Goal: Task Accomplishment & Management: Manage account settings

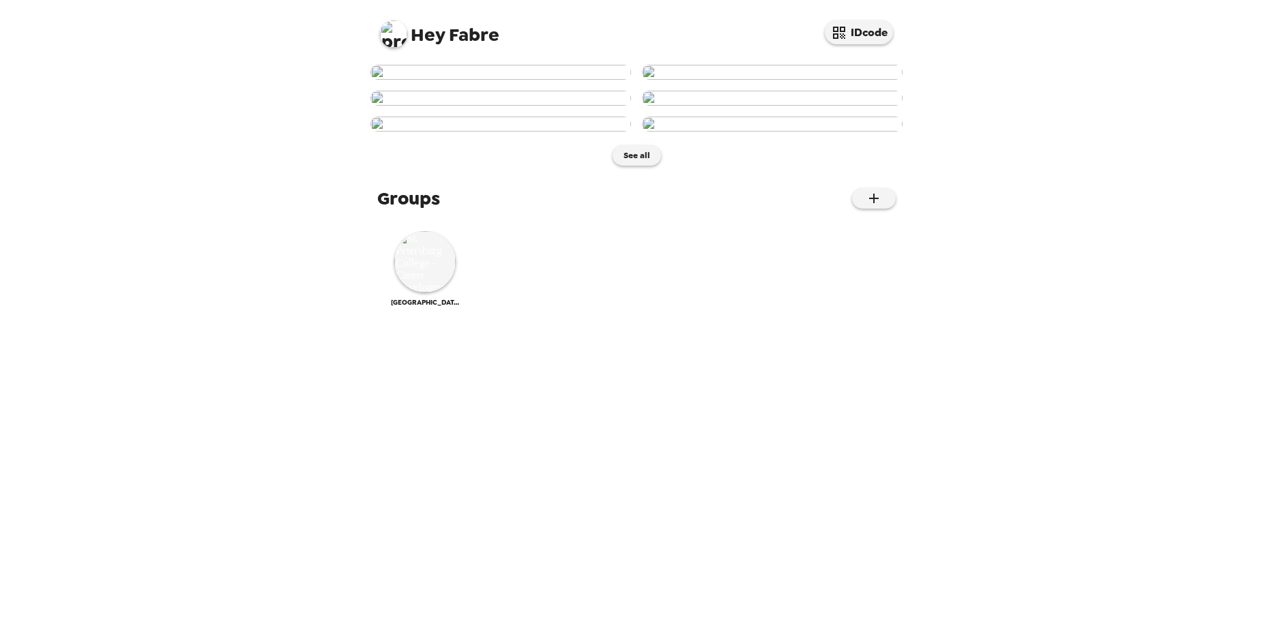
click at [387, 27] on img at bounding box center [393, 33] width 27 height 27
click at [421, 37] on div at bounding box center [636, 310] width 1273 height 621
click at [490, 25] on span "Hey Fabre" at bounding box center [439, 29] width 119 height 31
click at [876, 34] on button "IDcode" at bounding box center [859, 32] width 68 height 24
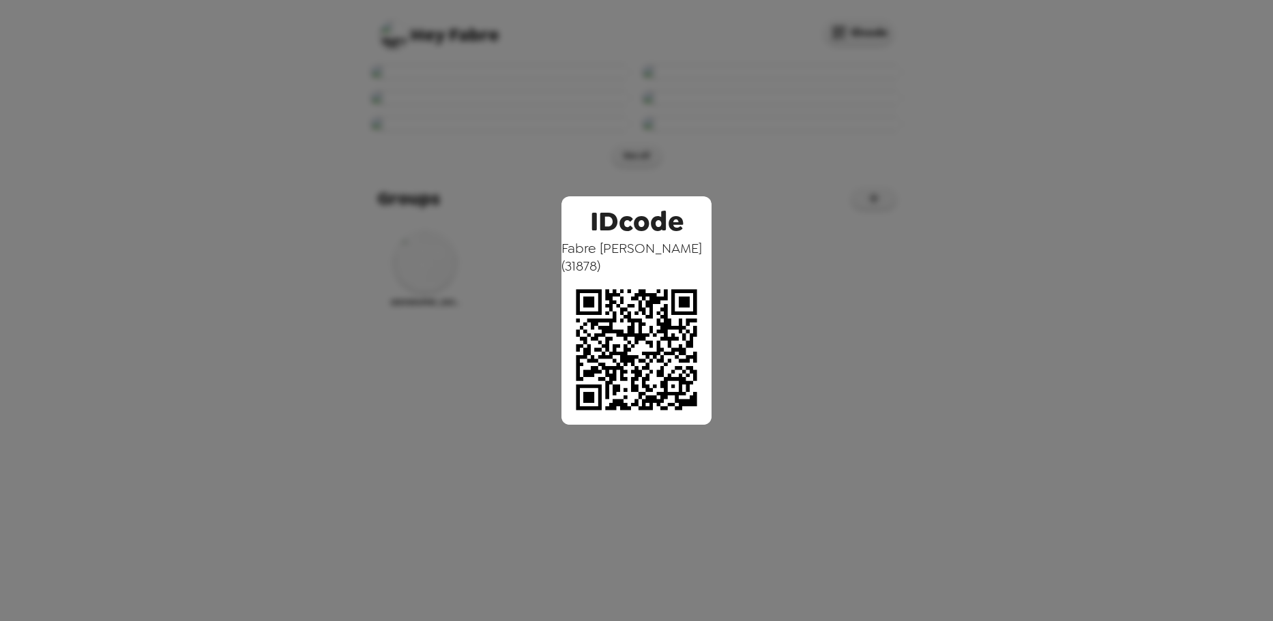
drag, startPoint x: 441, startPoint y: 41, endPoint x: 477, endPoint y: 38, distance: 36.3
click at [441, 42] on div "IDcode Fabre Murray ( 31878 )" at bounding box center [636, 310] width 1273 height 621
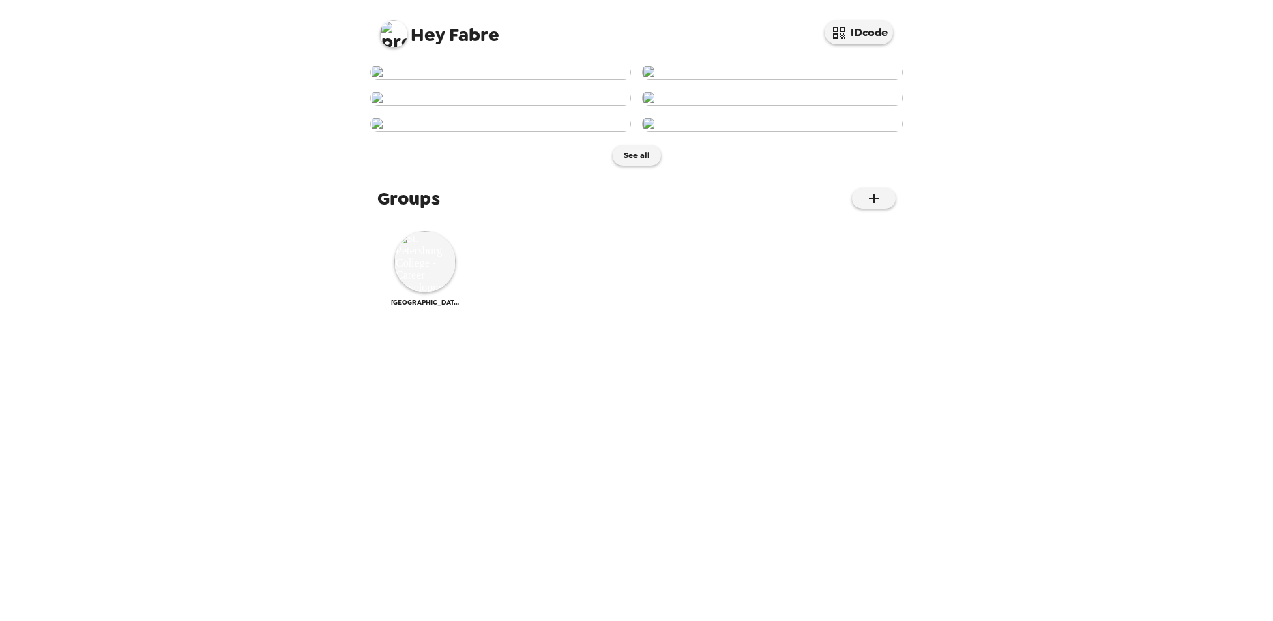
click at [419, 38] on span "Hey" at bounding box center [428, 35] width 34 height 25
click at [387, 37] on img at bounding box center [393, 33] width 27 height 27
click at [434, 68] on span "Edit my info" at bounding box center [418, 65] width 55 height 12
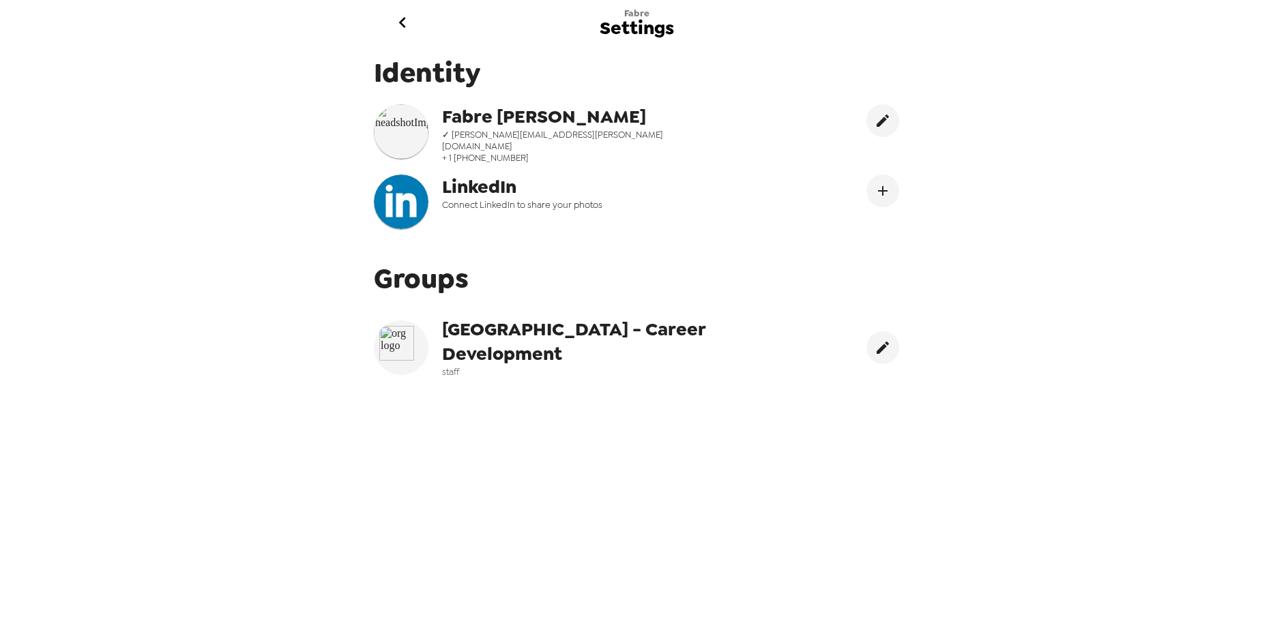
click at [524, 338] on span "[GEOGRAPHIC_DATA] - Career Development" at bounding box center [614, 341] width 344 height 49
click at [412, 27] on icon "go back" at bounding box center [402, 23] width 22 height 22
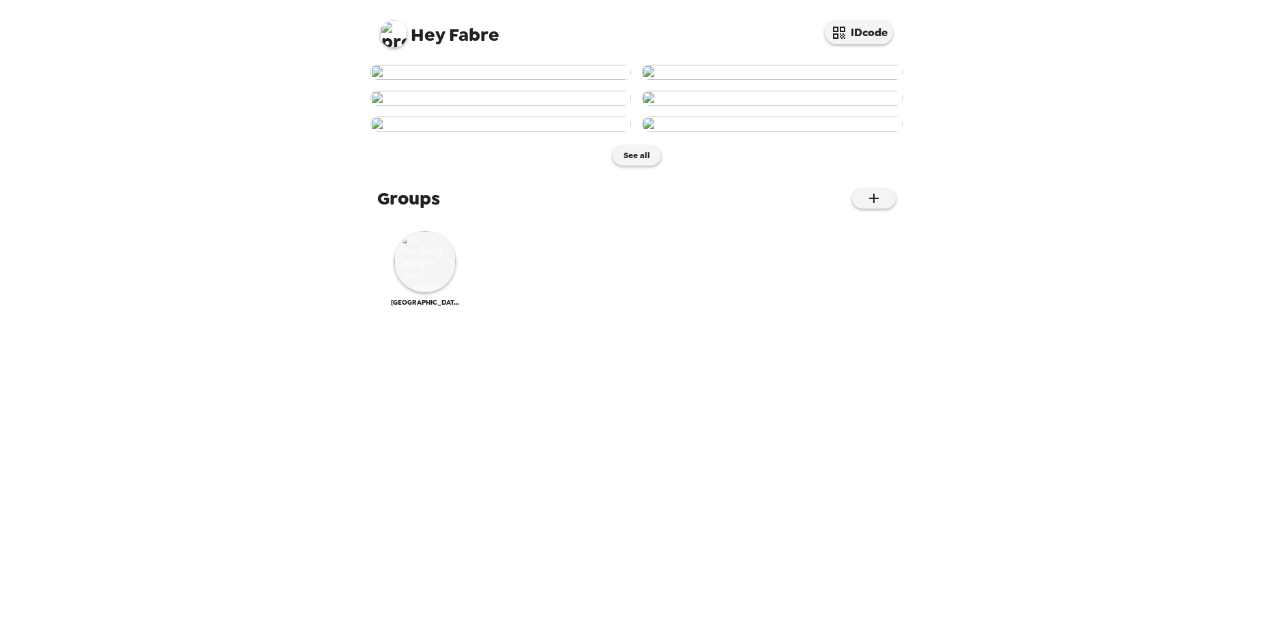
scroll to position [627, 0]
click at [449, 293] on img at bounding box center [424, 261] width 61 height 61
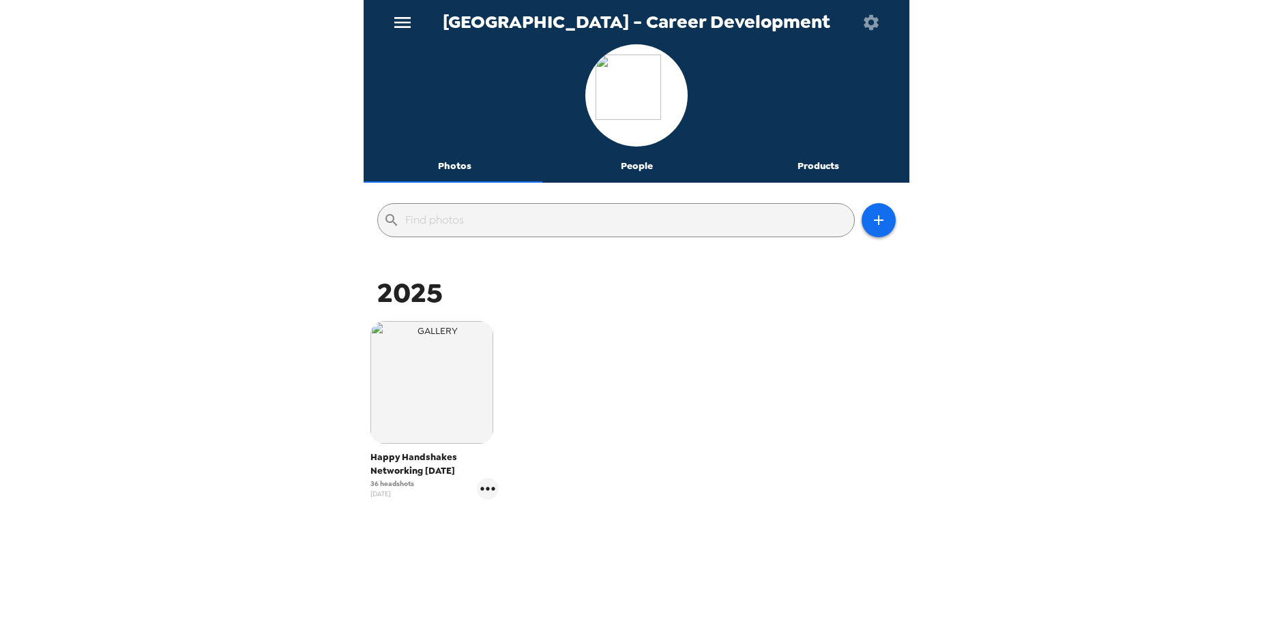
click at [406, 18] on icon "menu" at bounding box center [402, 22] width 16 height 11
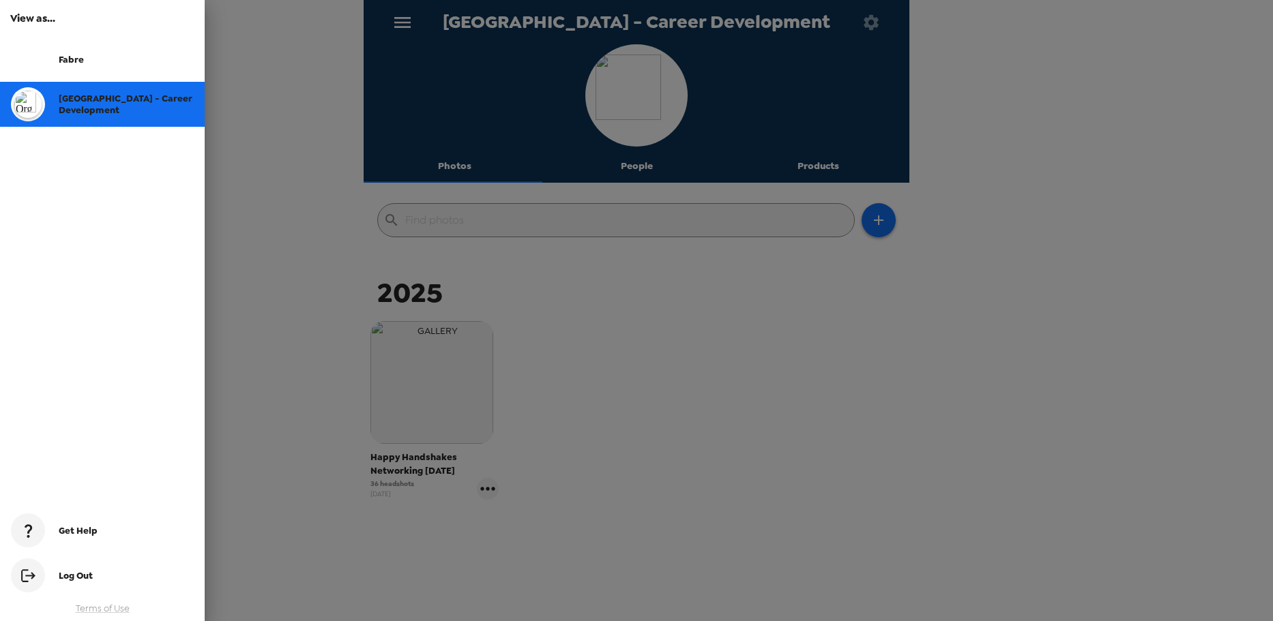
click at [316, 119] on div at bounding box center [636, 310] width 1273 height 621
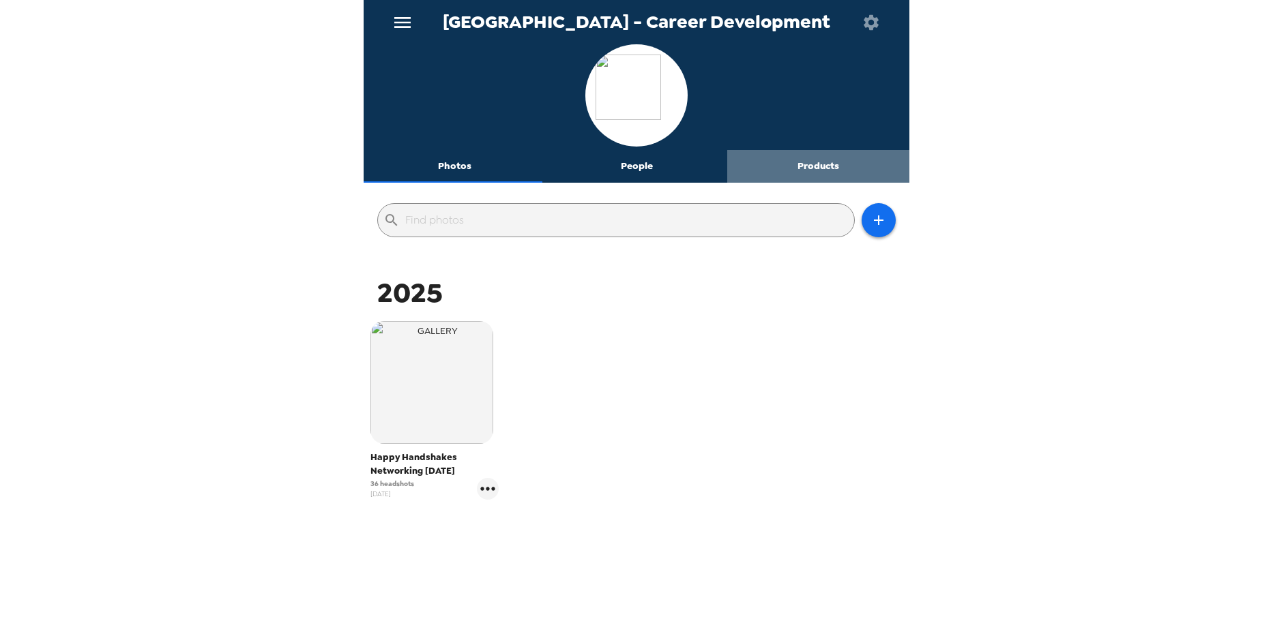
click at [821, 165] on button "Products" at bounding box center [818, 166] width 182 height 33
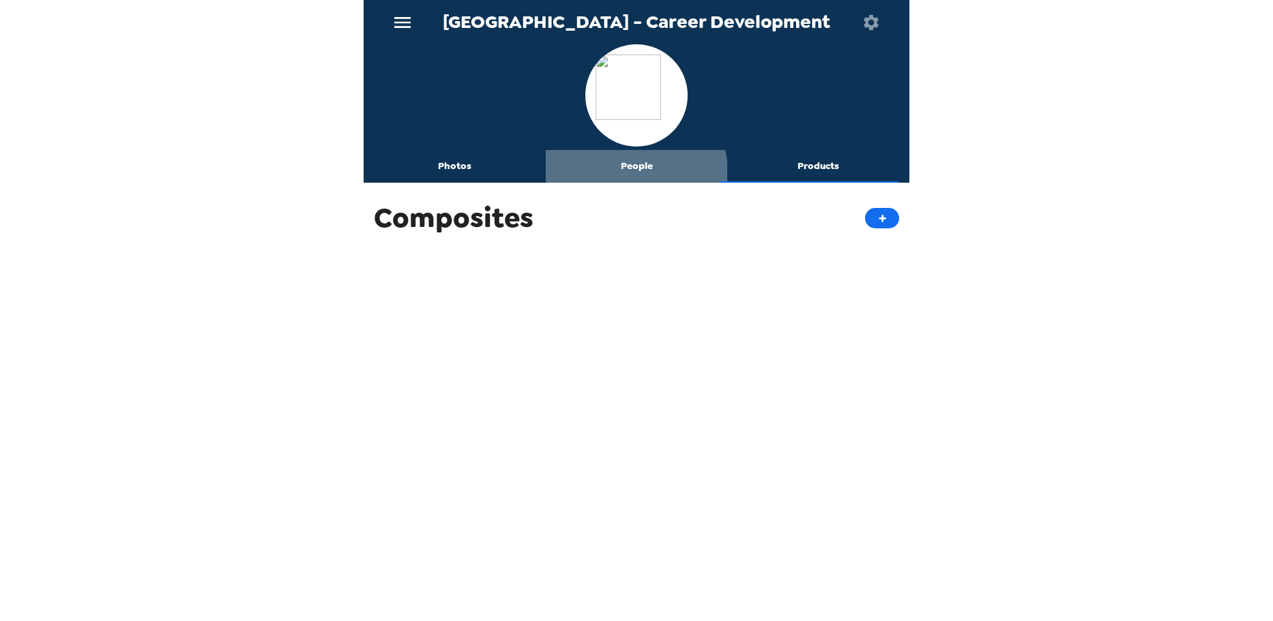
click at [616, 173] on button "People" at bounding box center [637, 166] width 182 height 33
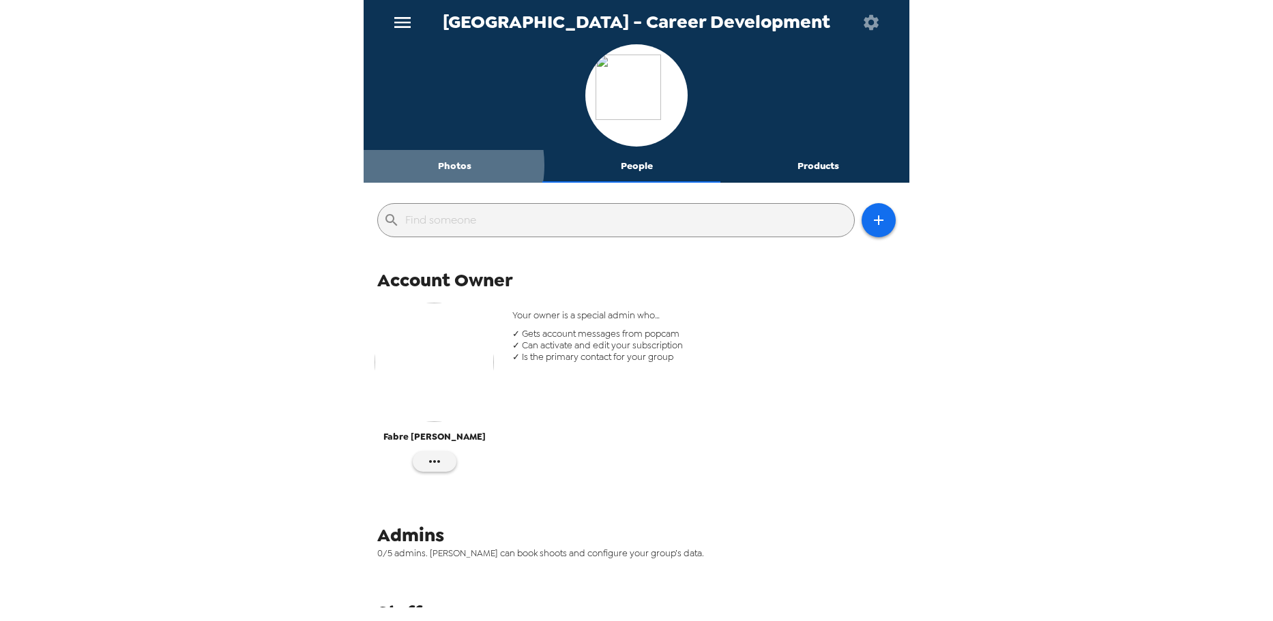
click at [429, 165] on button "Photos" at bounding box center [455, 166] width 182 height 33
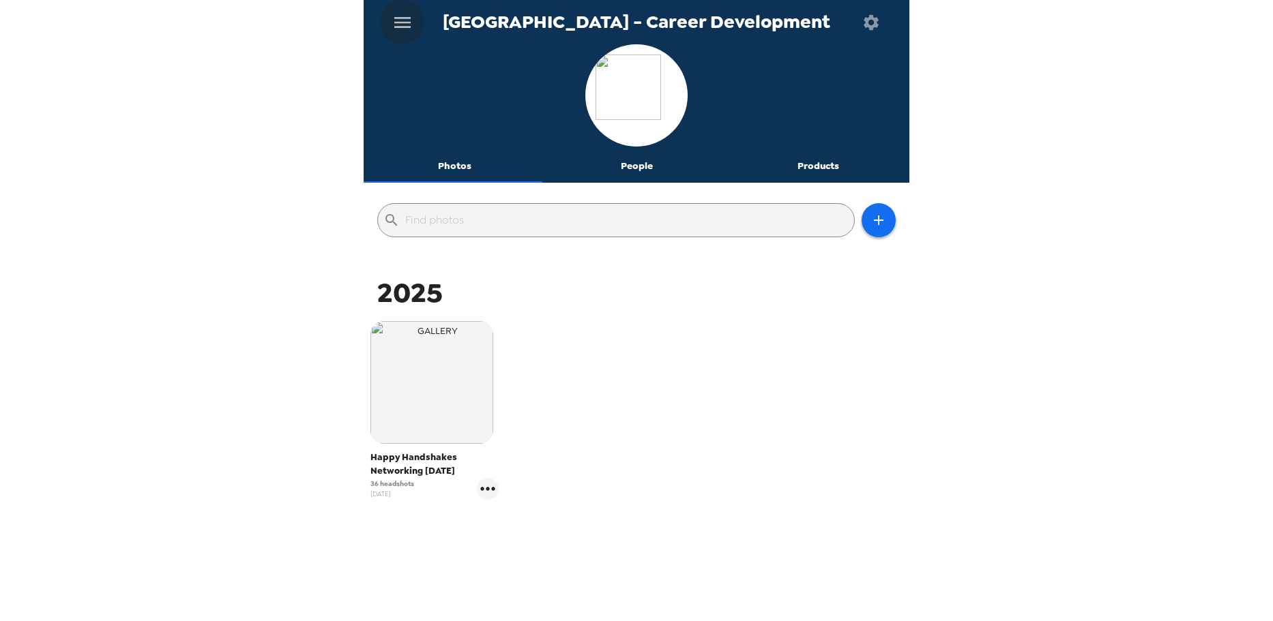
click at [394, 18] on icon "menu" at bounding box center [402, 22] width 16 height 11
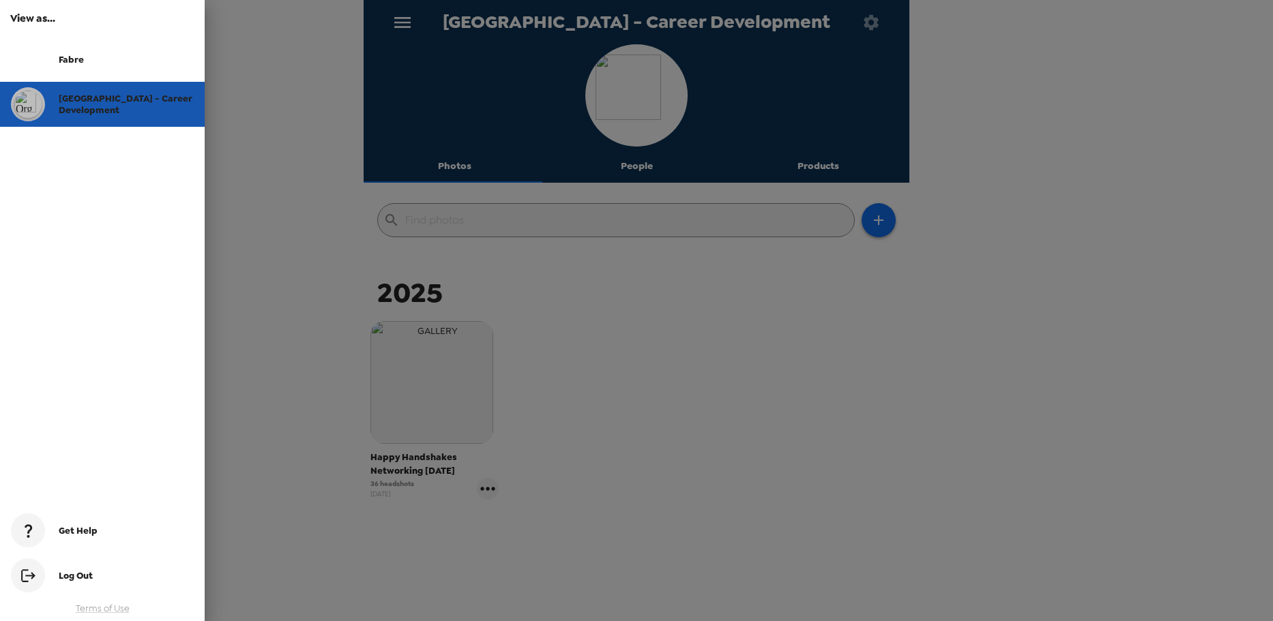
click at [188, 106] on div "[GEOGRAPHIC_DATA] - Career Development" at bounding box center [126, 104] width 135 height 23
click at [840, 55] on div at bounding box center [636, 310] width 1273 height 621
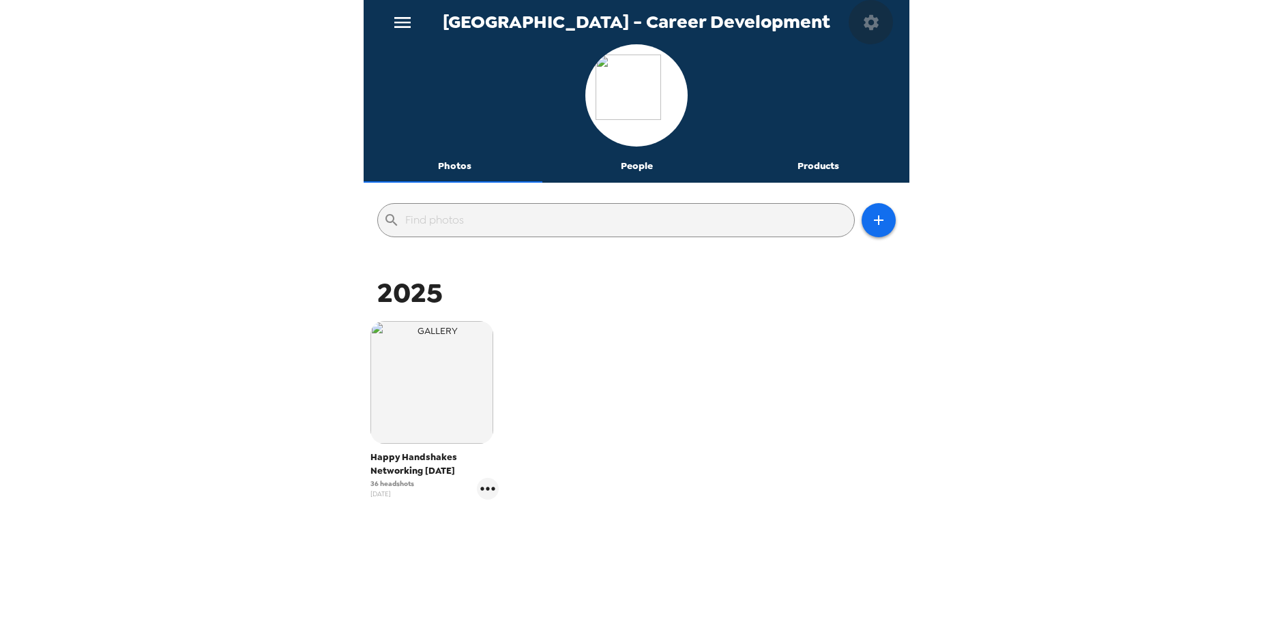
click at [868, 20] on icon "button" at bounding box center [870, 21] width 15 height 15
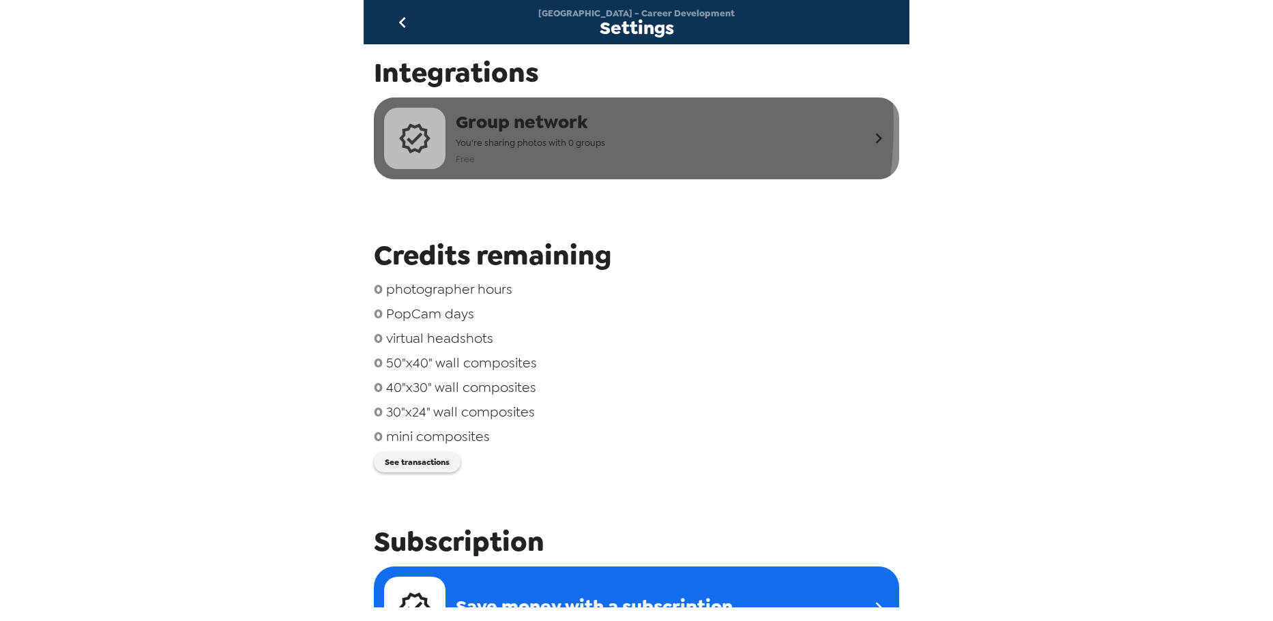
click at [507, 125] on span "Group network" at bounding box center [530, 122] width 149 height 25
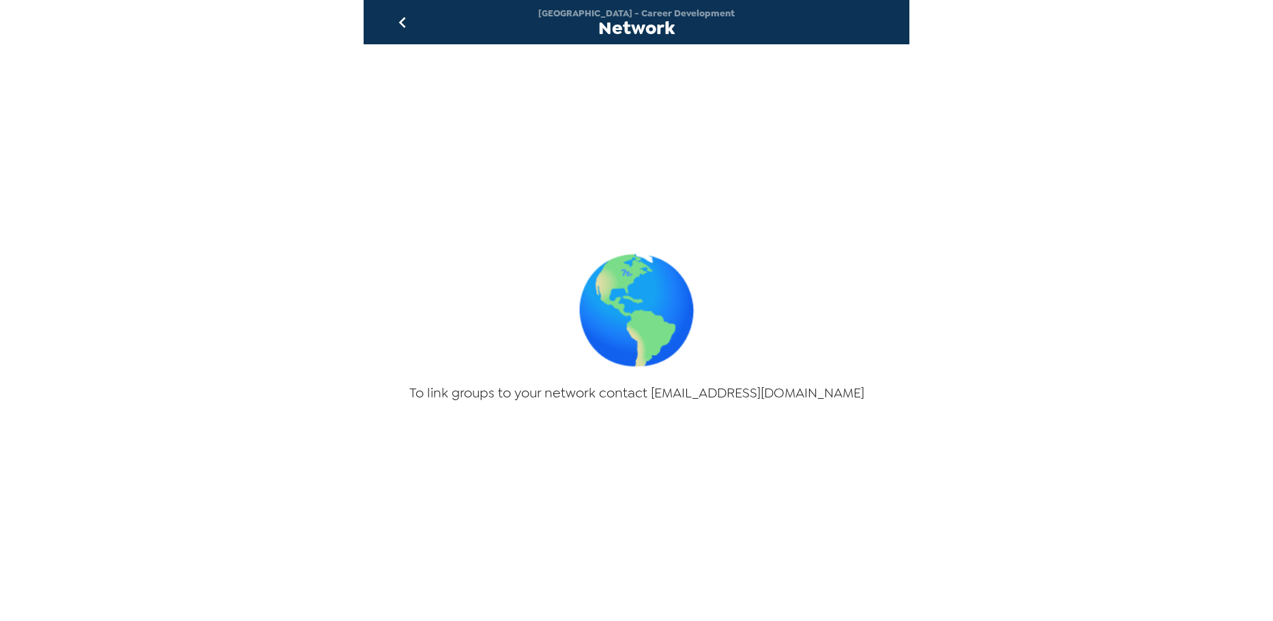
click at [419, 38] on div "[GEOGRAPHIC_DATA] - Career Development Network" at bounding box center [637, 22] width 546 height 44
click at [400, 10] on button "go back" at bounding box center [402, 22] width 44 height 44
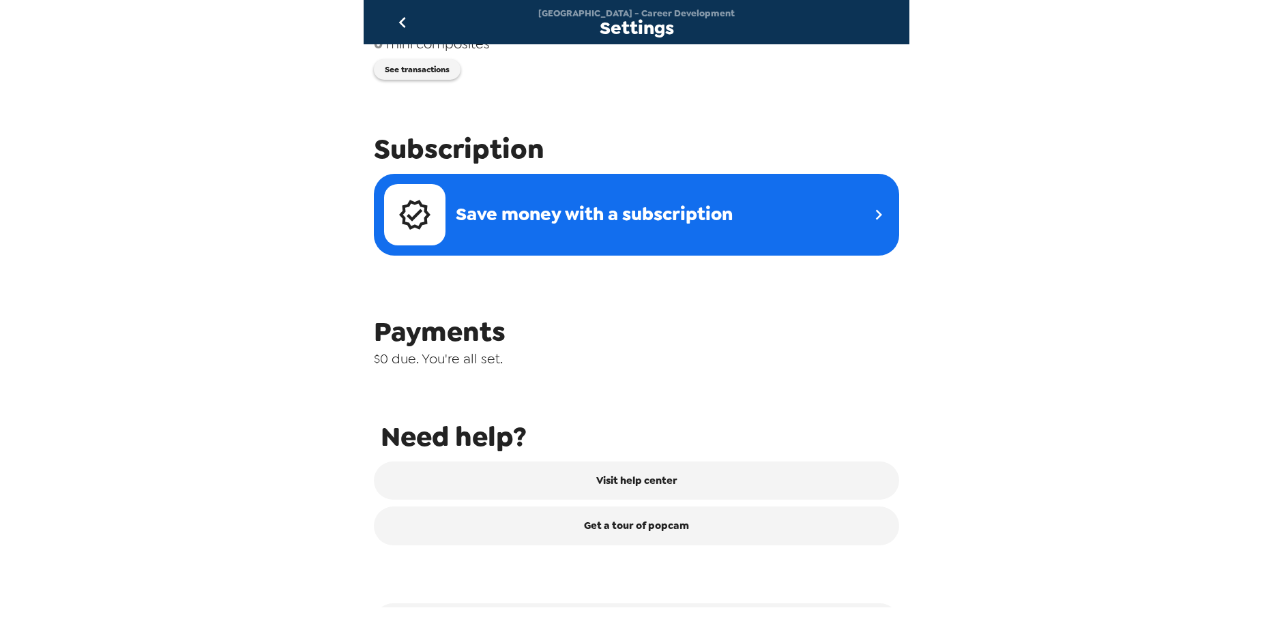
scroll to position [409, 0]
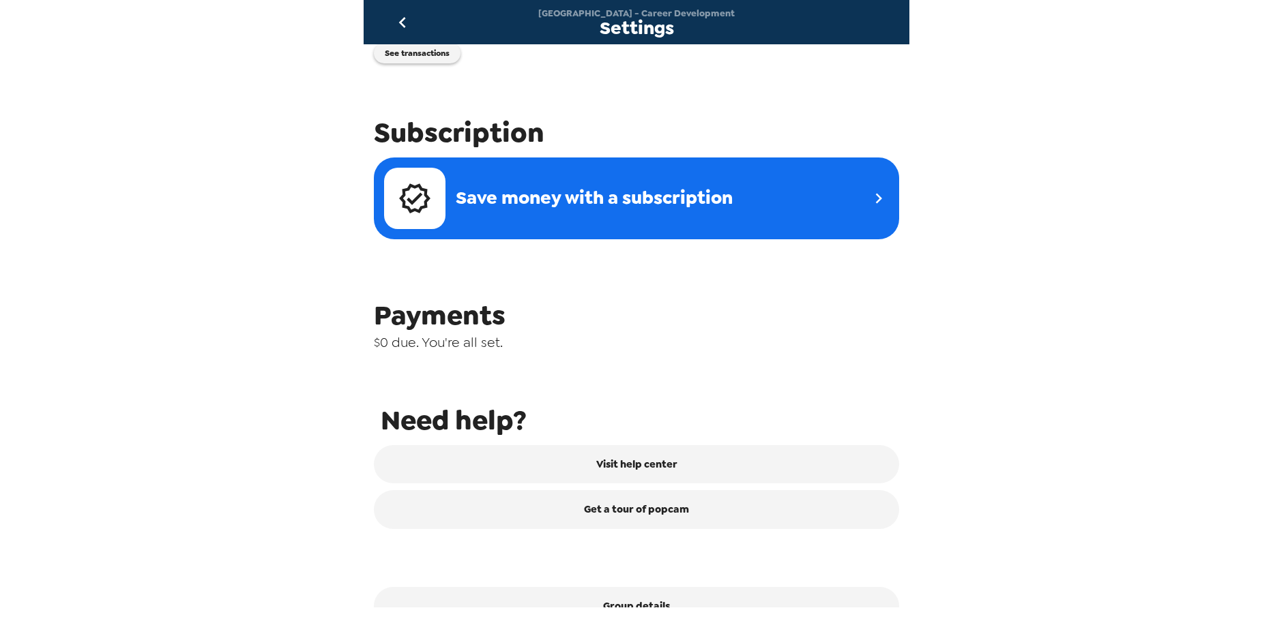
click at [456, 336] on span "$0 due. You're all set." at bounding box center [636, 343] width 525 height 18
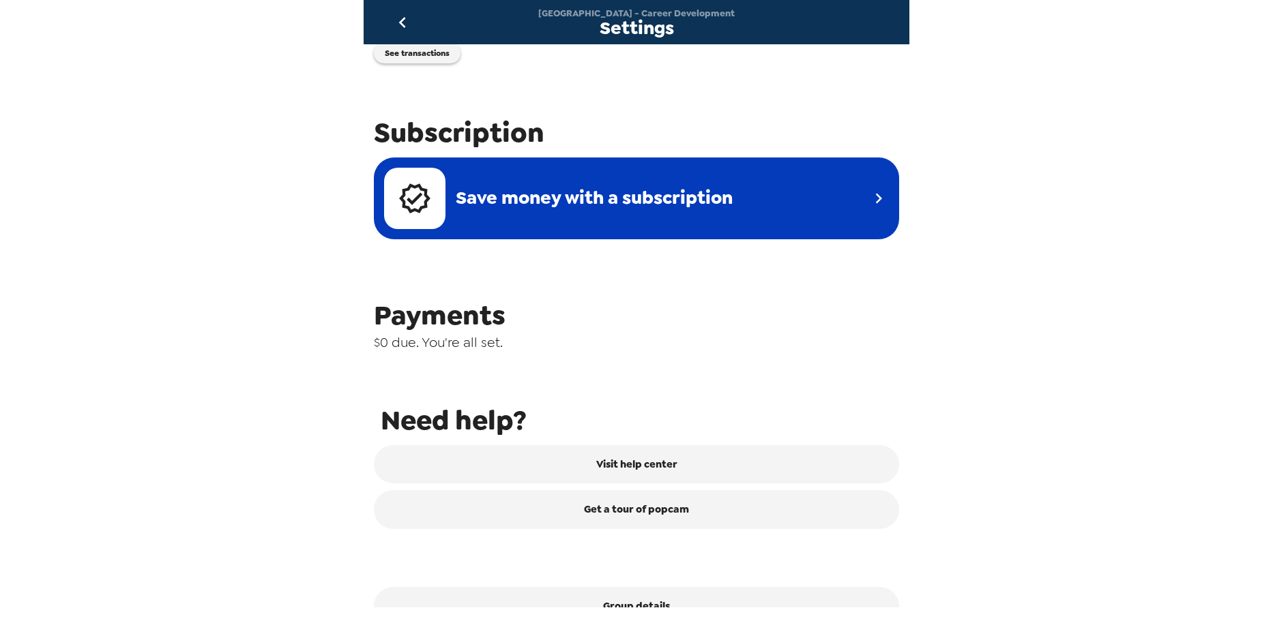
click at [606, 219] on div "Save money with a subscription" at bounding box center [626, 198] width 484 height 61
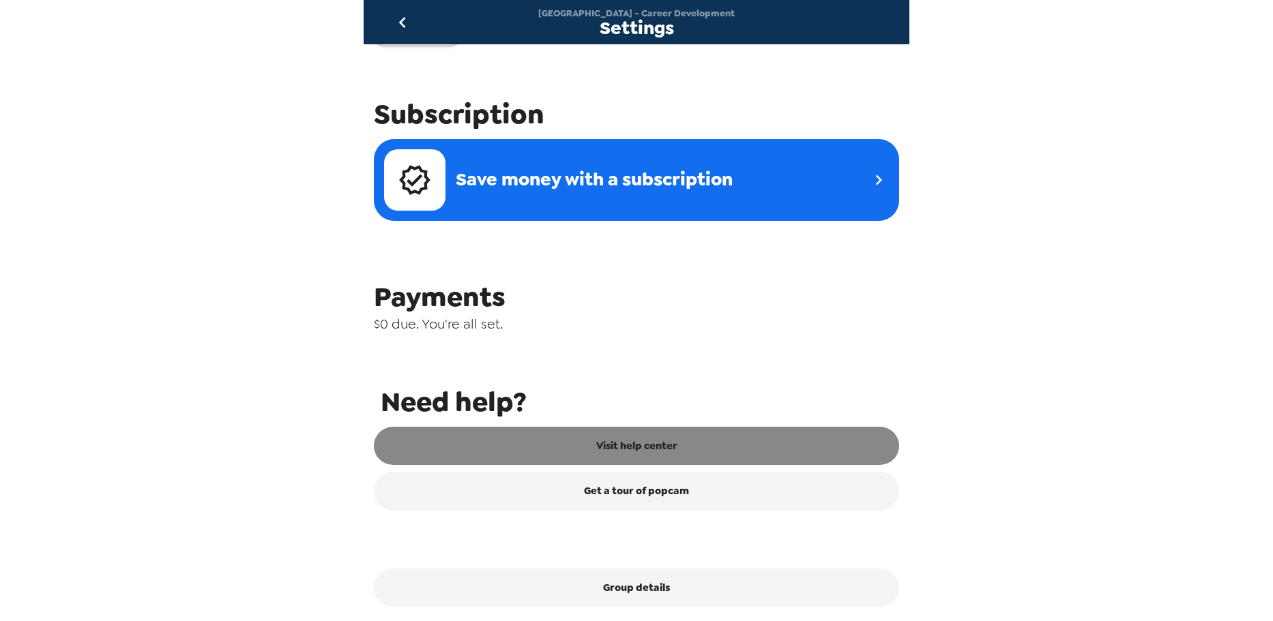
scroll to position [437, 0]
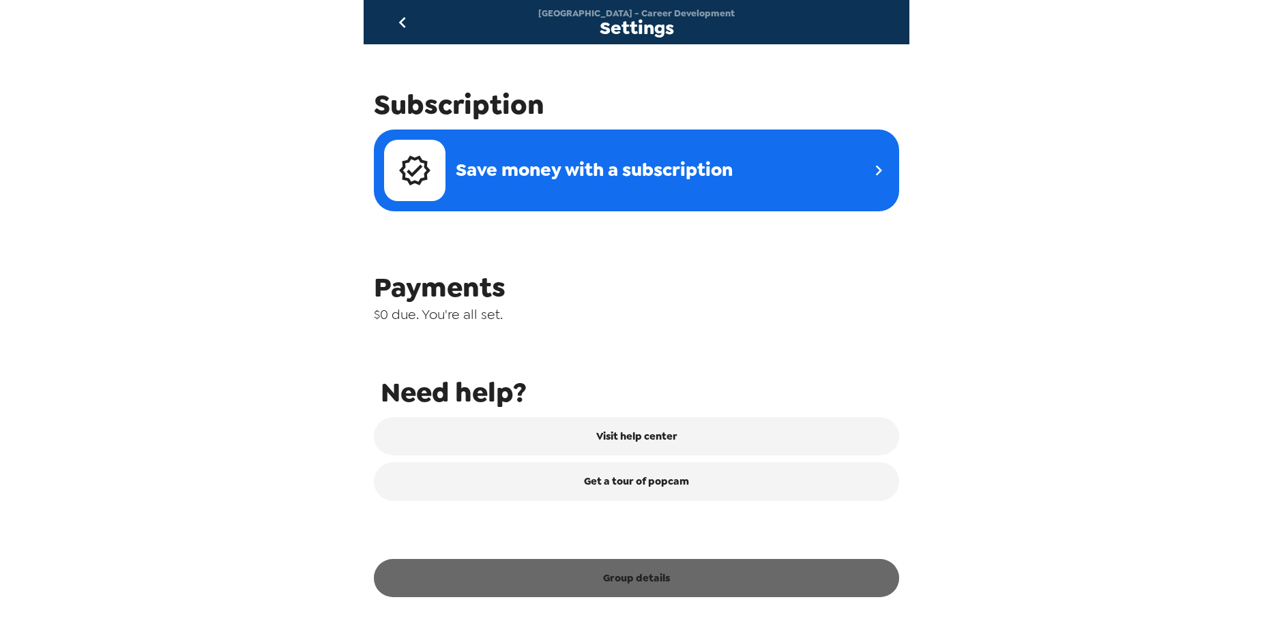
click at [660, 584] on button "Group details" at bounding box center [636, 578] width 525 height 38
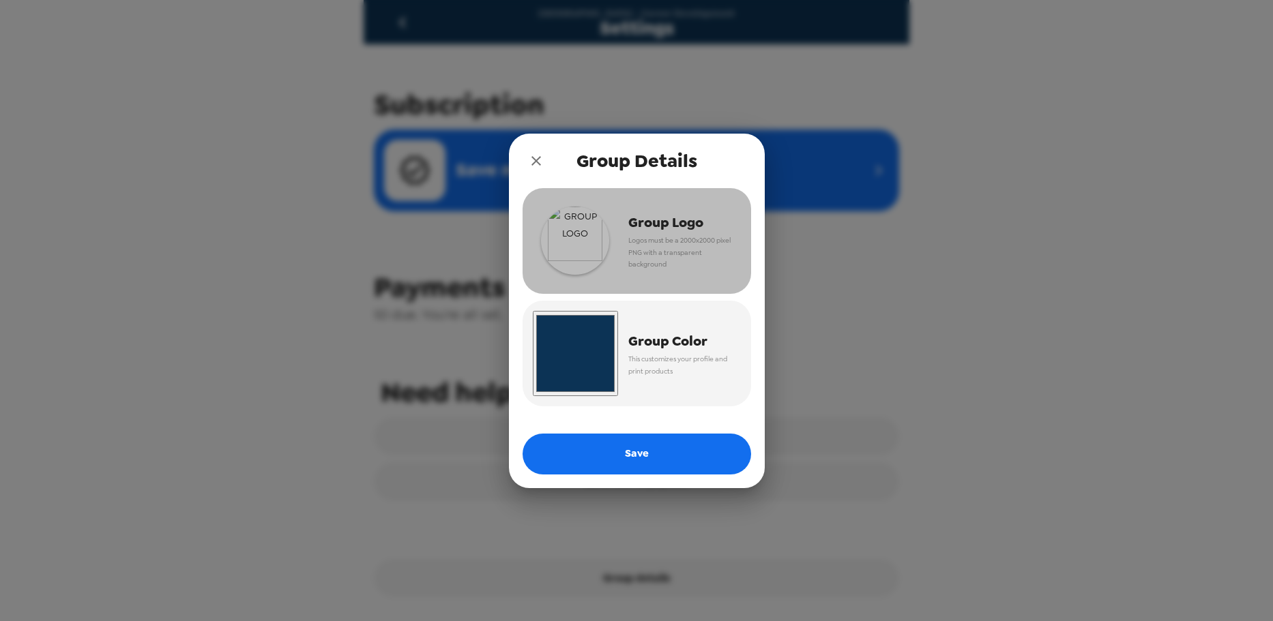
click at [599, 250] on img "button" at bounding box center [575, 241] width 68 height 68
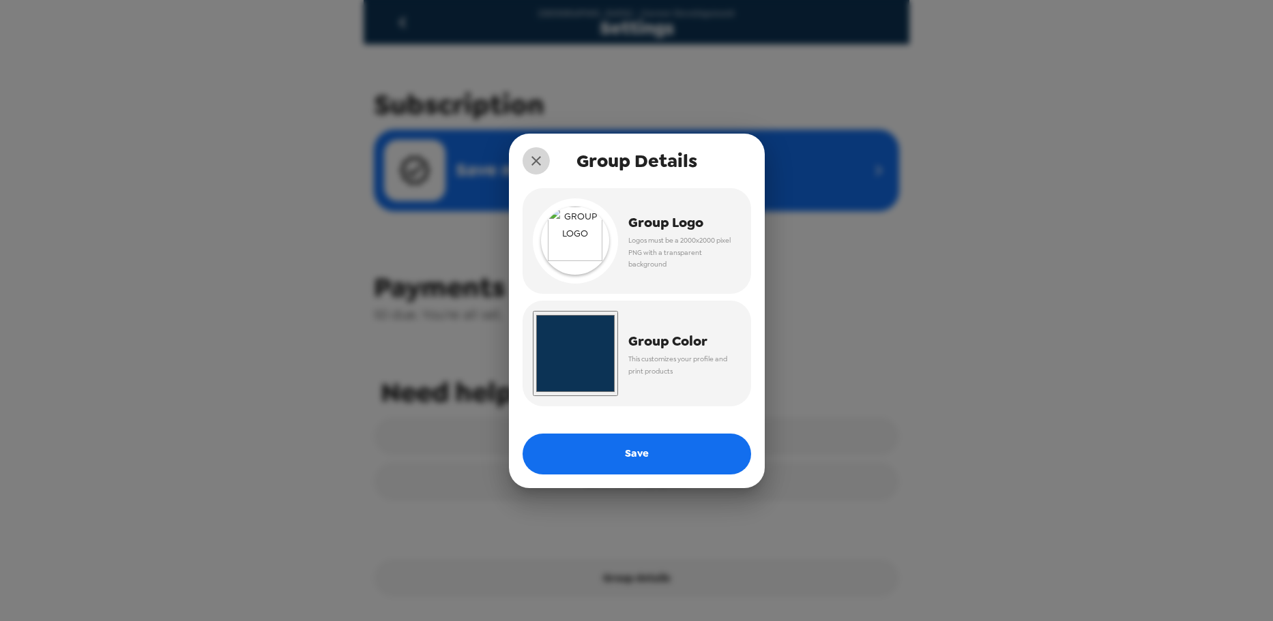
click at [536, 157] on icon "close" at bounding box center [536, 161] width 16 height 16
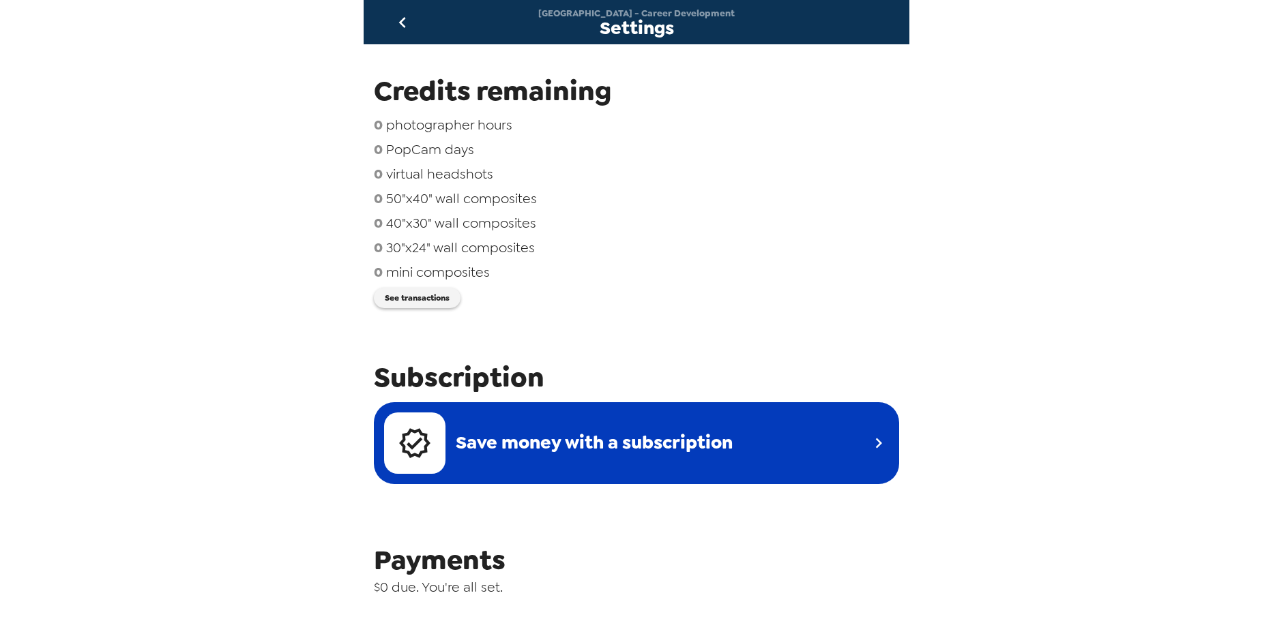
scroll to position [0, 0]
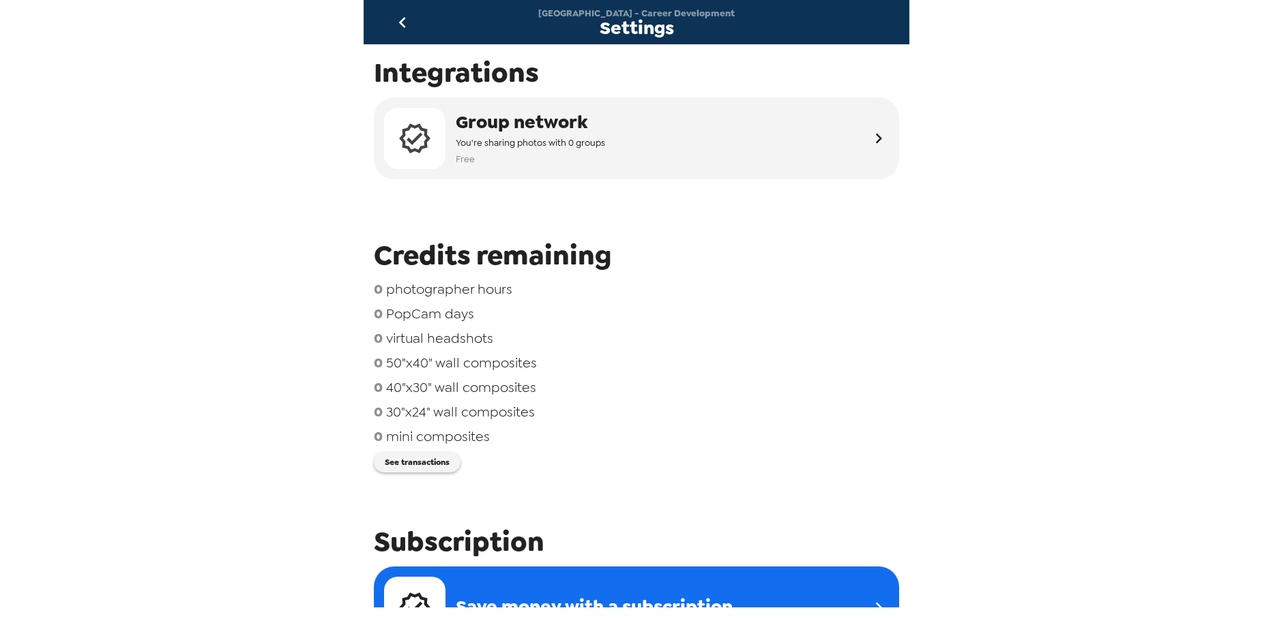
click at [406, 23] on icon "go back" at bounding box center [402, 23] width 22 height 22
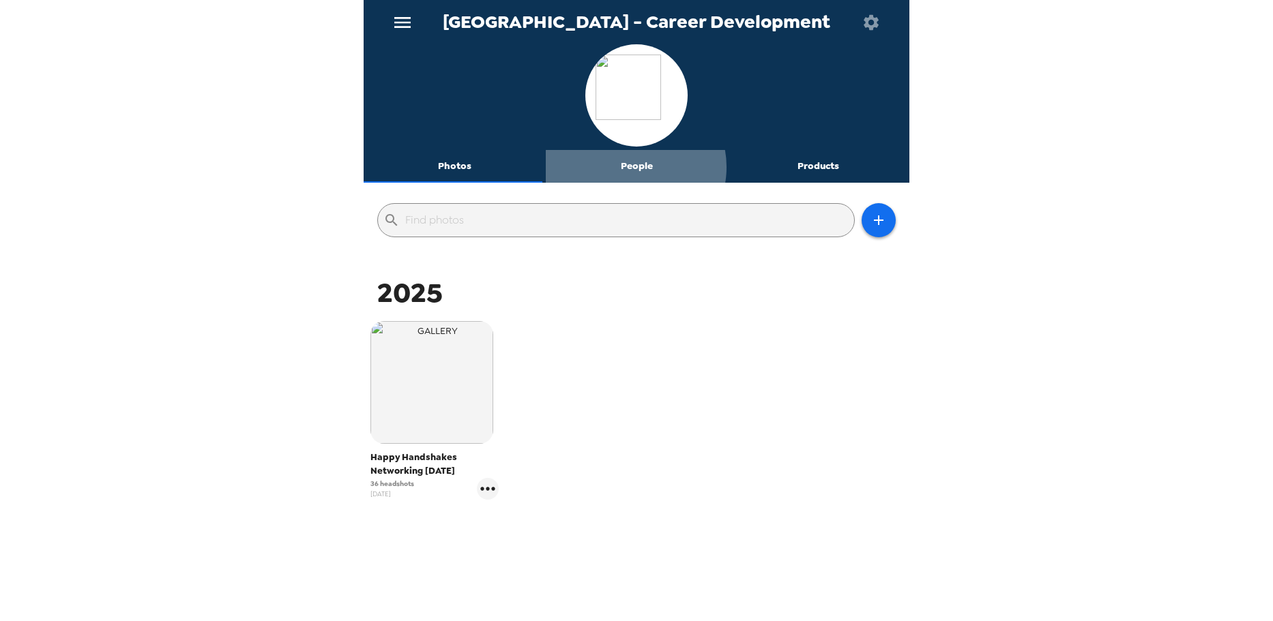
click at [631, 167] on button "People" at bounding box center [637, 166] width 182 height 33
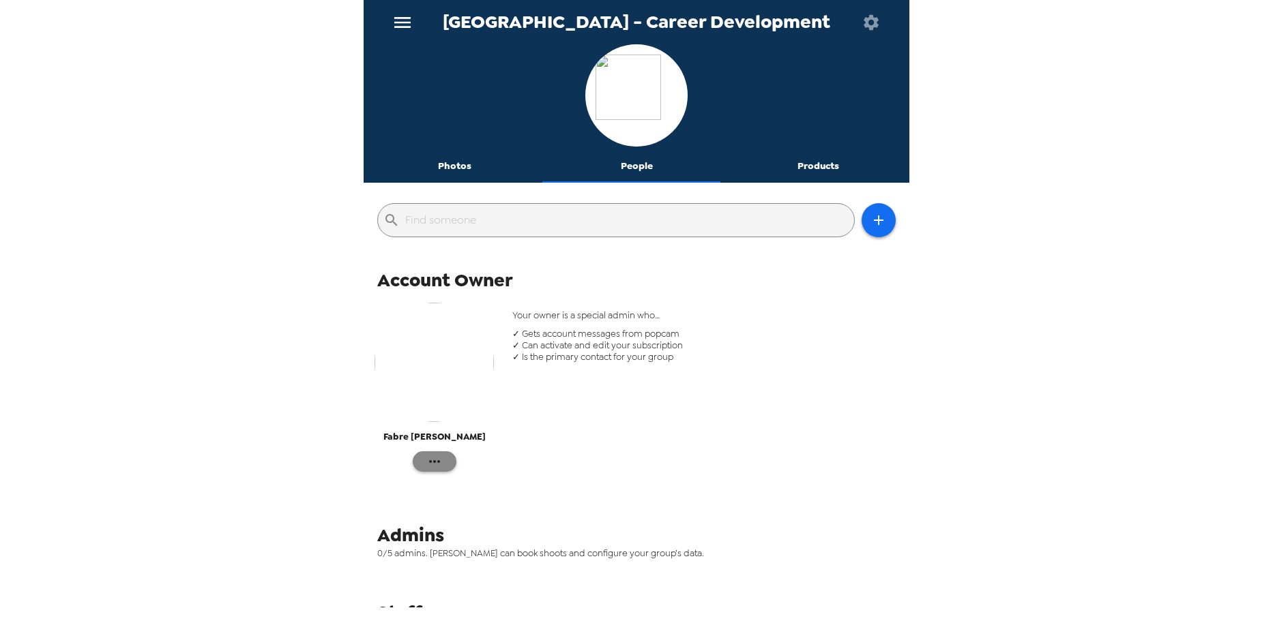
click at [426, 464] on icon "button" at bounding box center [434, 462] width 16 height 16
click at [571, 406] on div at bounding box center [636, 310] width 1273 height 621
click at [809, 163] on button "Products" at bounding box center [818, 166] width 182 height 33
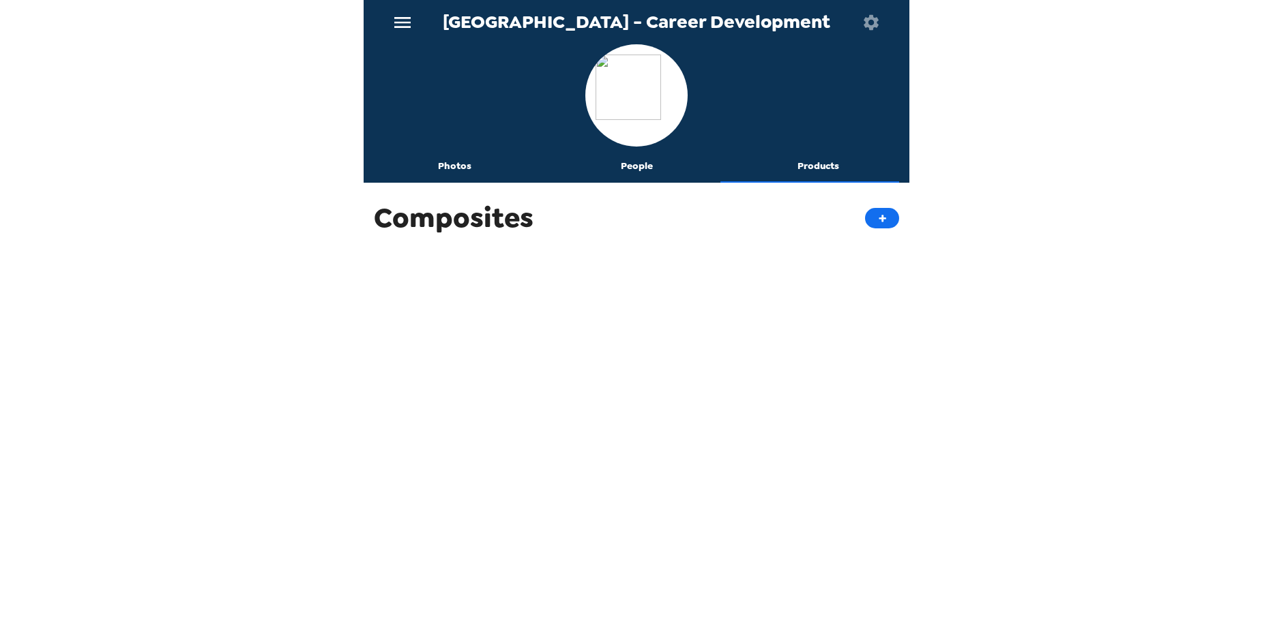
click at [436, 163] on button "Photos" at bounding box center [455, 166] width 182 height 33
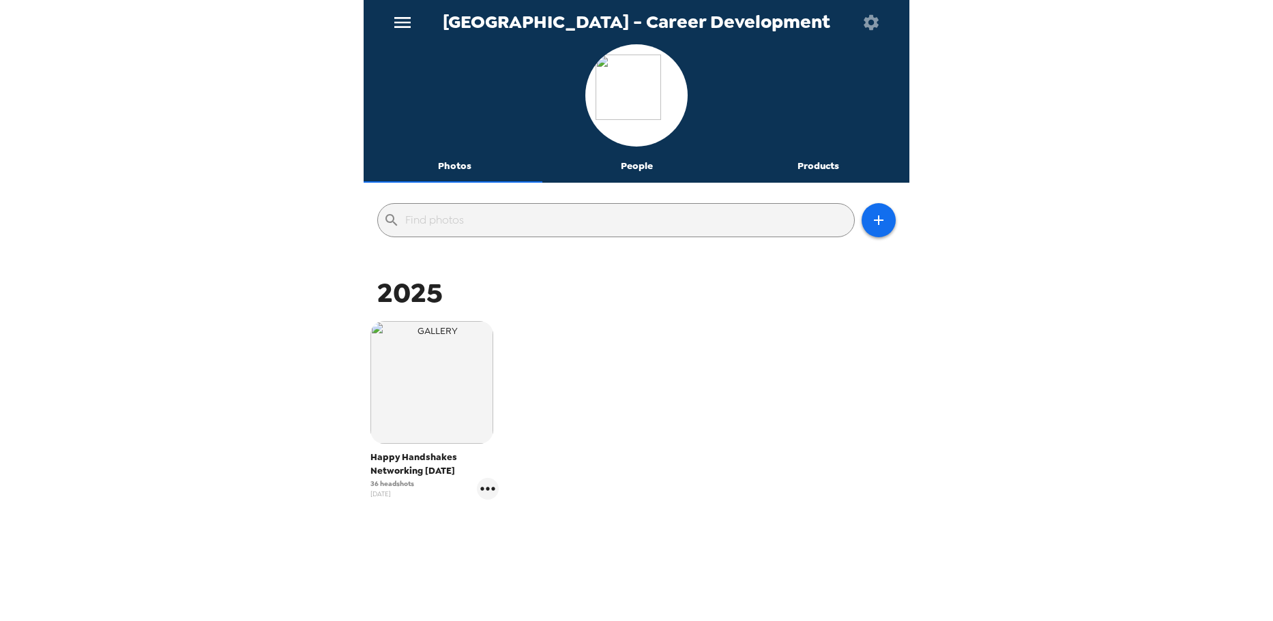
click at [640, 107] on img at bounding box center [636, 96] width 82 height 82
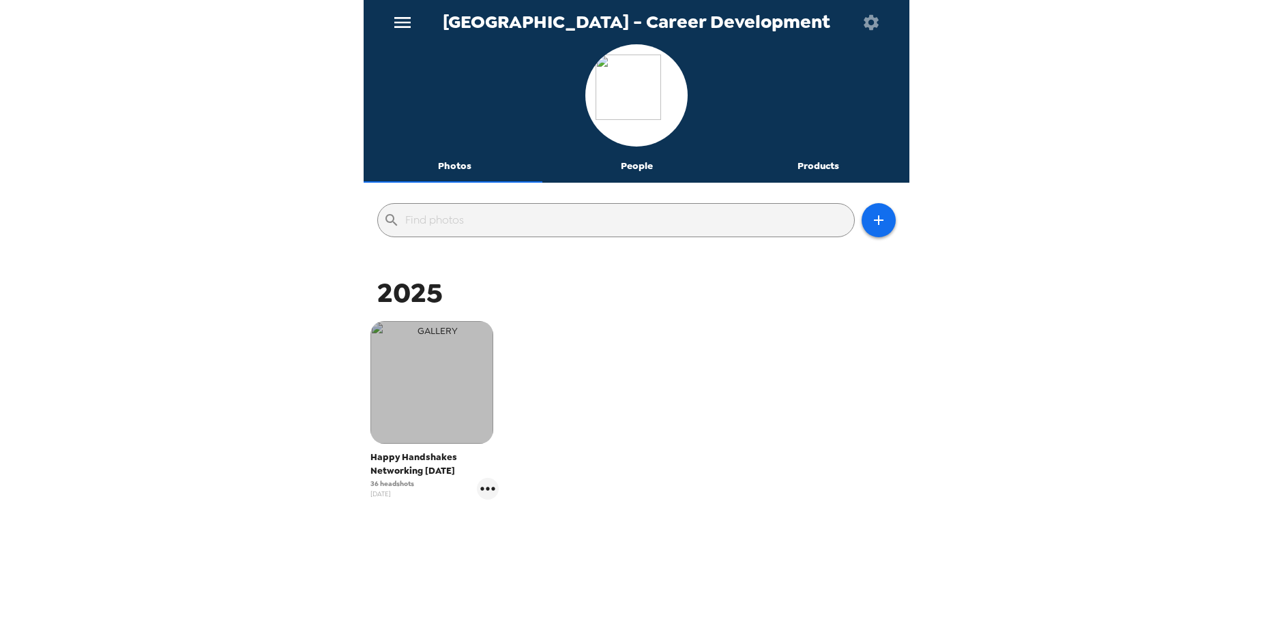
click at [454, 410] on img "button" at bounding box center [431, 382] width 123 height 123
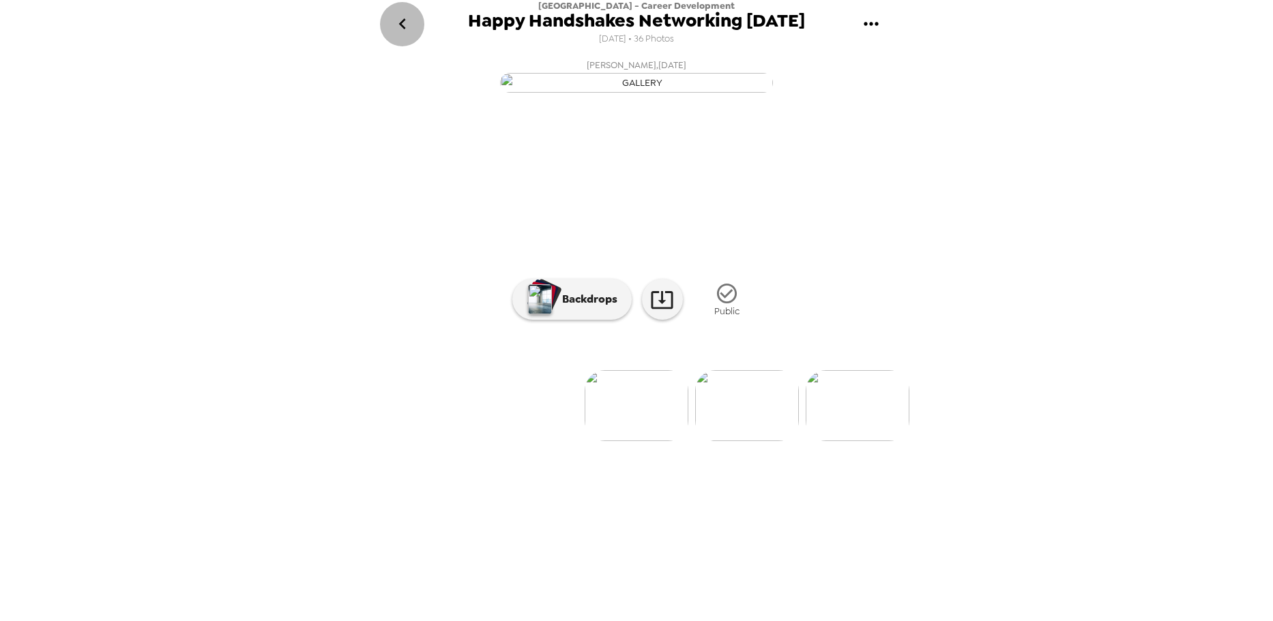
click at [410, 33] on icon "go back" at bounding box center [402, 24] width 22 height 22
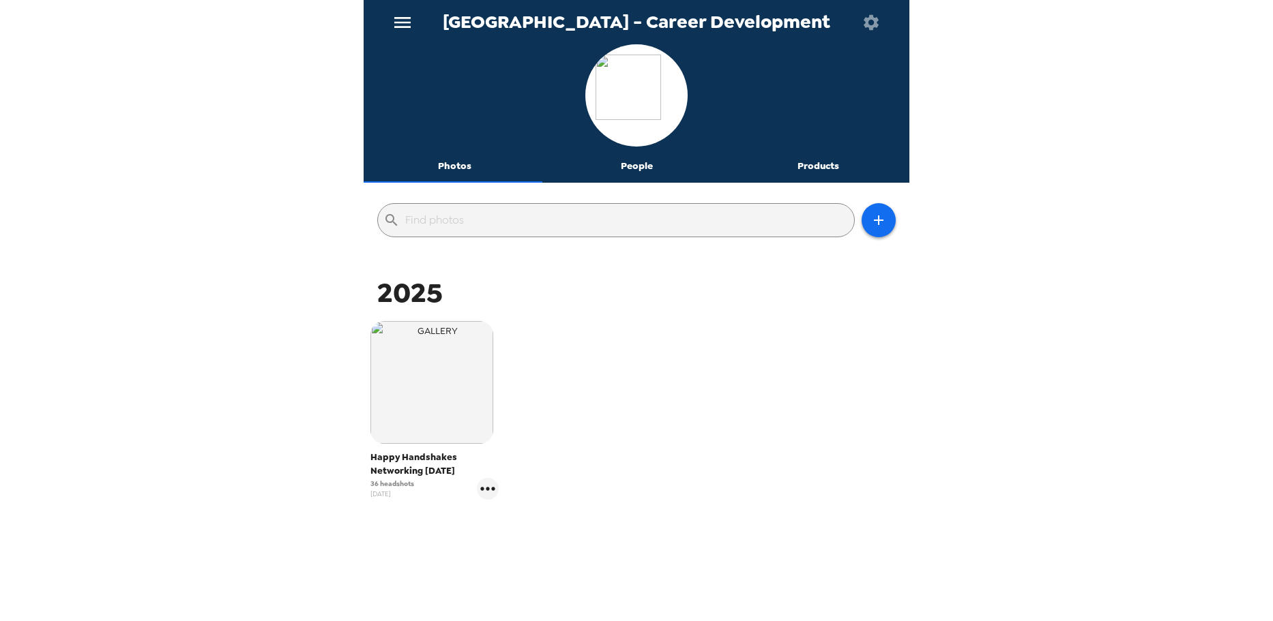
click at [407, 31] on icon "menu" at bounding box center [402, 23] width 22 height 22
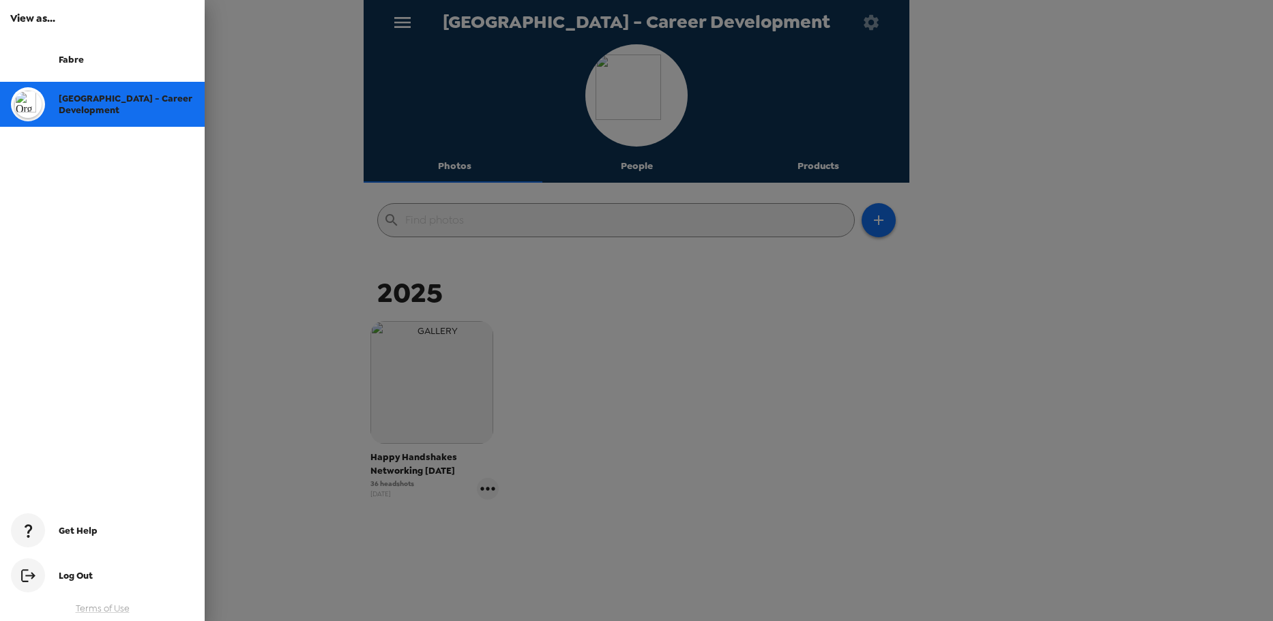
click at [407, 31] on div at bounding box center [636, 310] width 1273 height 621
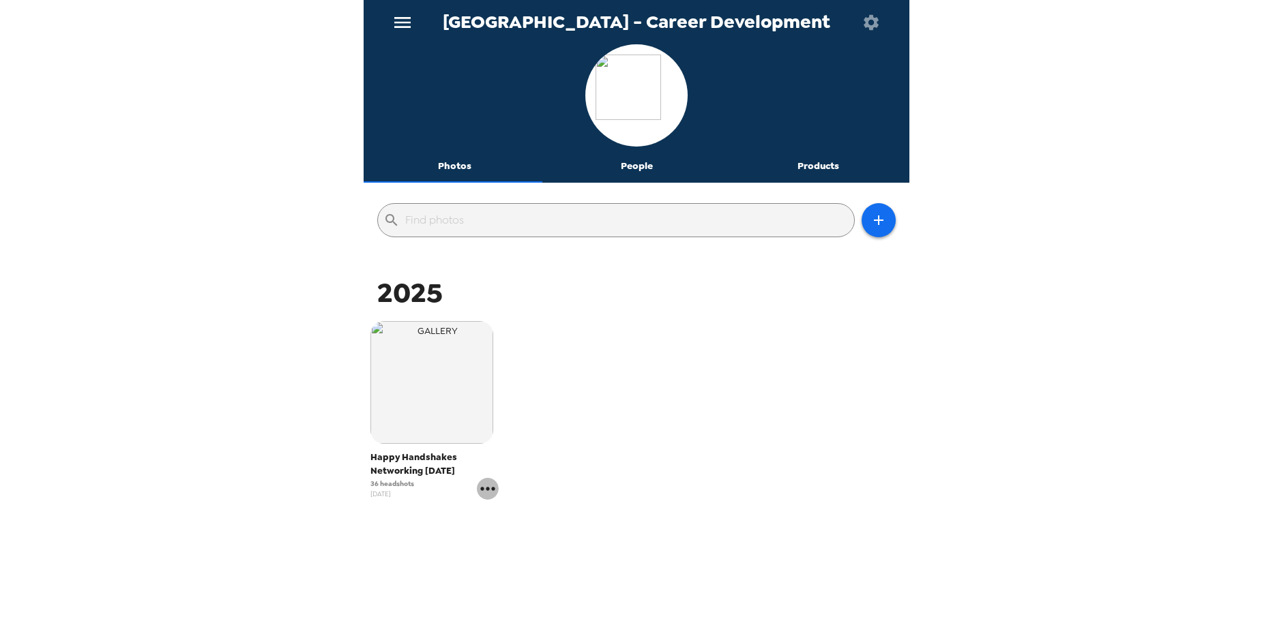
click at [484, 489] on icon "gallery menu" at bounding box center [487, 488] width 14 height 3
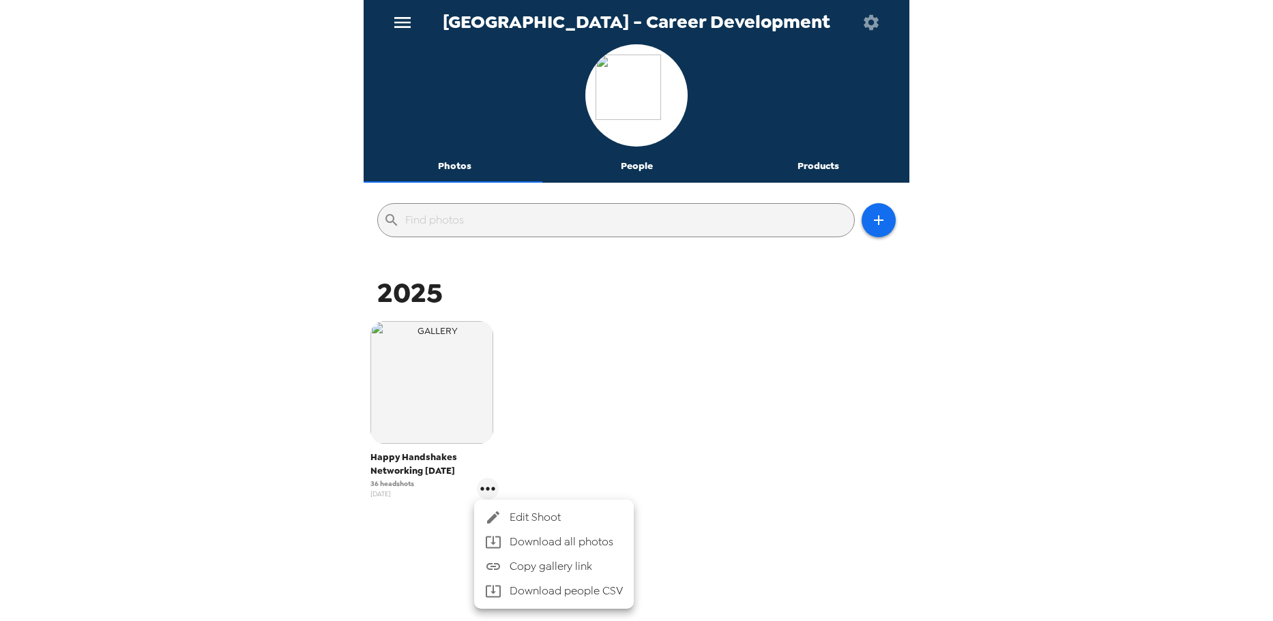
click at [523, 524] on span "Edit Shoot" at bounding box center [565, 517] width 113 height 16
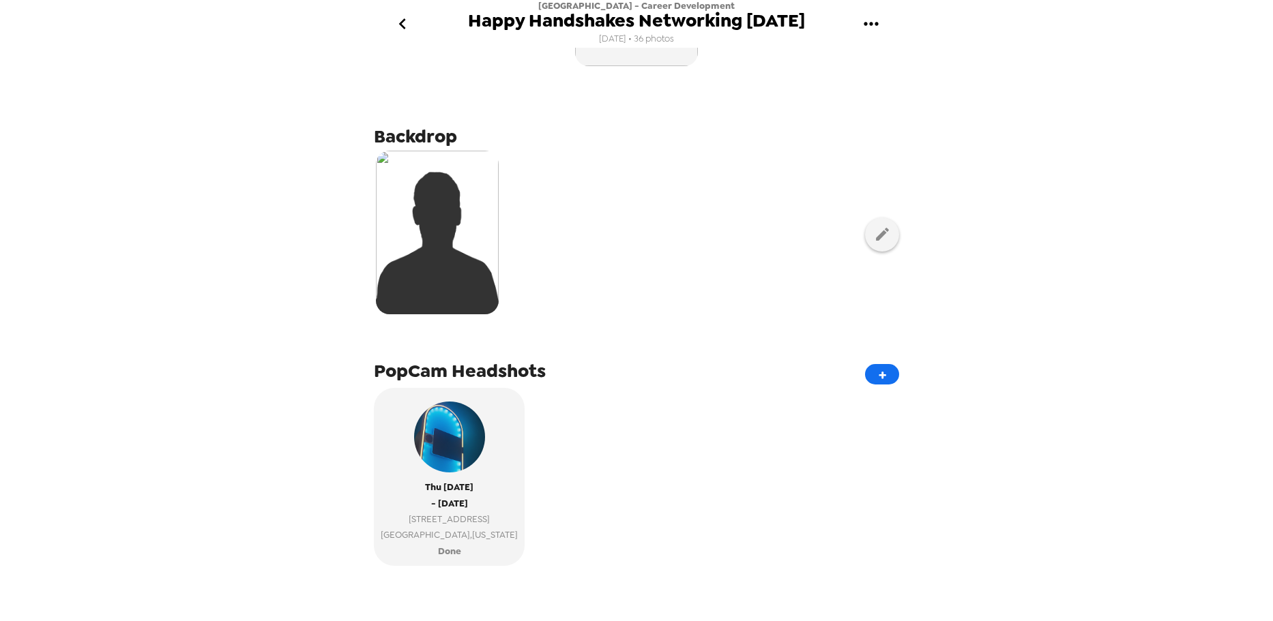
scroll to position [136, 0]
